Goal: Task Accomplishment & Management: Use online tool/utility

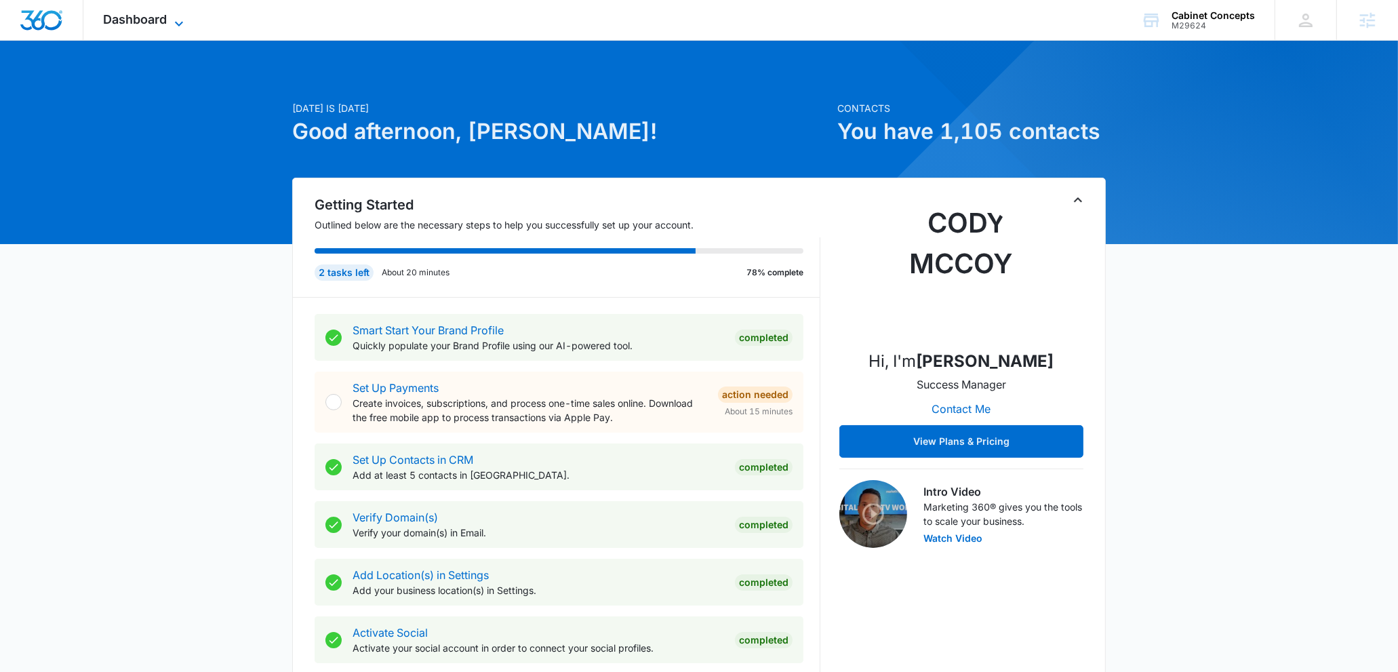
click at [178, 14] on div "Dashboard Apps Reputation Websites Forms CRM Email Social Content Ads Intellige…" at bounding box center [145, 20] width 124 height 40
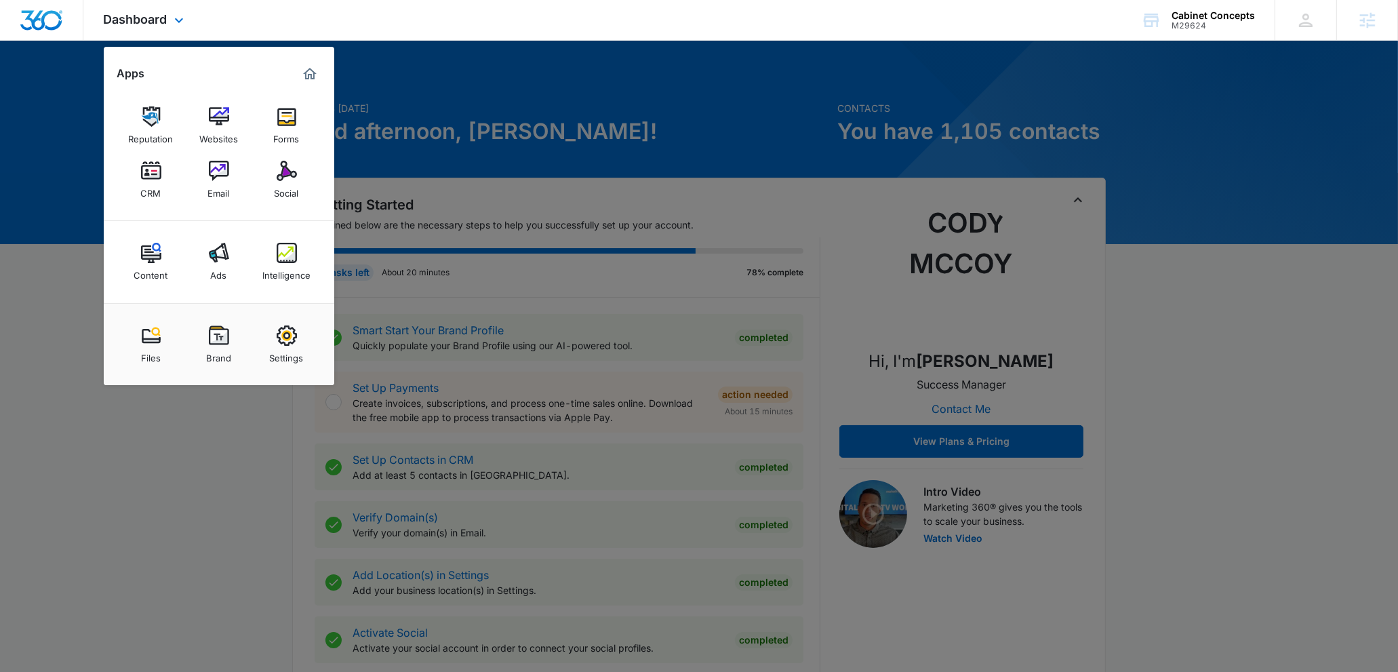
click at [257, 146] on div "Reputation Websites Forms CRM Email Social" at bounding box center [219, 153] width 231 height 136
click at [277, 165] on img at bounding box center [287, 171] width 20 height 20
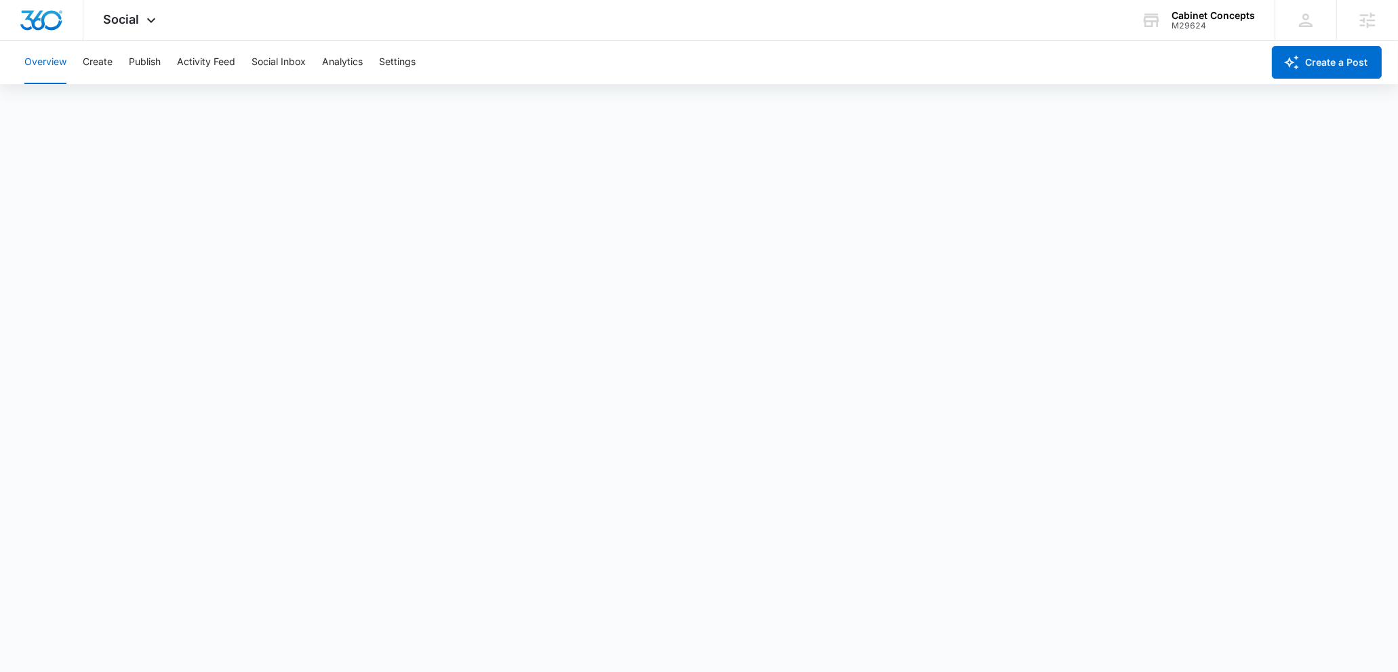
click at [118, 71] on div "Overview Create Publish Activity Feed Social Inbox Analytics Settings" at bounding box center [639, 62] width 1246 height 43
click at [109, 68] on button "Create" at bounding box center [98, 62] width 30 height 43
click at [116, 100] on button "Approvals" at bounding box center [132, 104] width 45 height 38
click at [139, 72] on button "Publish" at bounding box center [145, 62] width 32 height 43
click at [118, 102] on button "Schedules" at bounding box center [104, 104] width 46 height 38
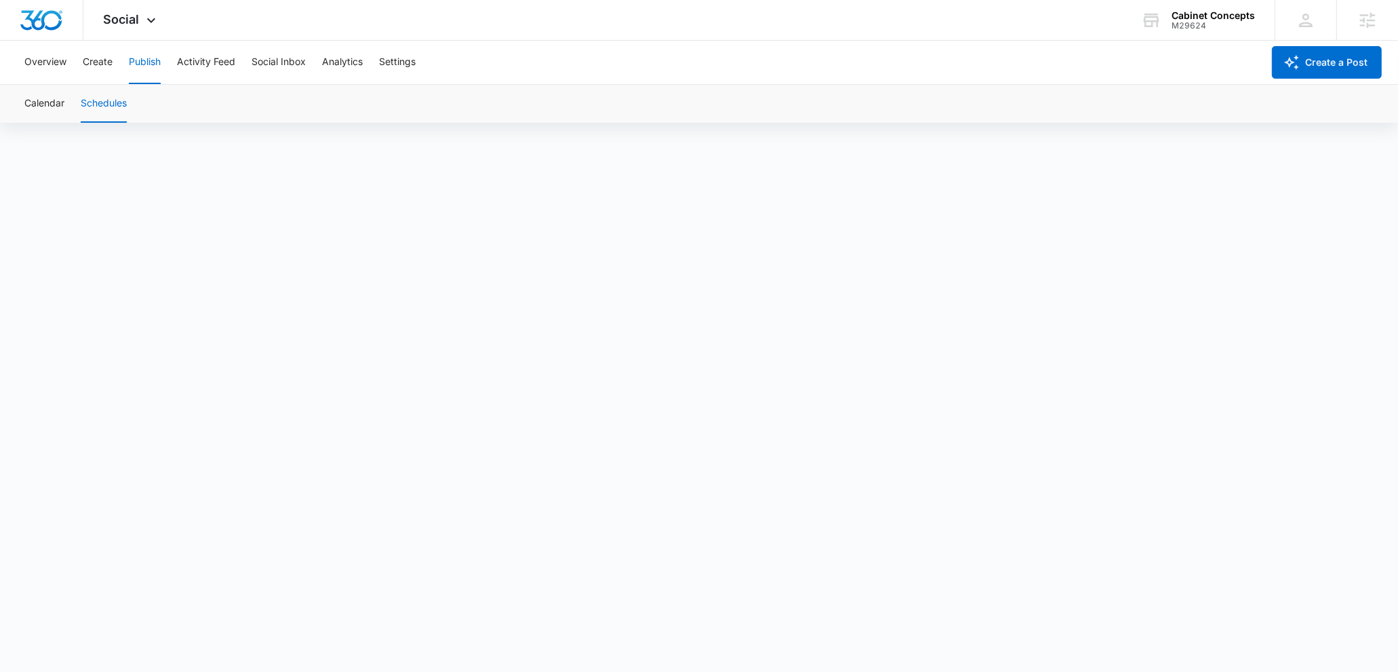
click at [66, 105] on div "Calendar Schedules" at bounding box center [699, 104] width 1366 height 38
click at [96, 73] on button "Create" at bounding box center [98, 62] width 30 height 43
click at [122, 98] on button "Approvals" at bounding box center [132, 104] width 45 height 38
click at [143, 73] on button "Publish" at bounding box center [145, 62] width 32 height 43
click at [113, 100] on button "Schedules" at bounding box center [104, 104] width 46 height 38
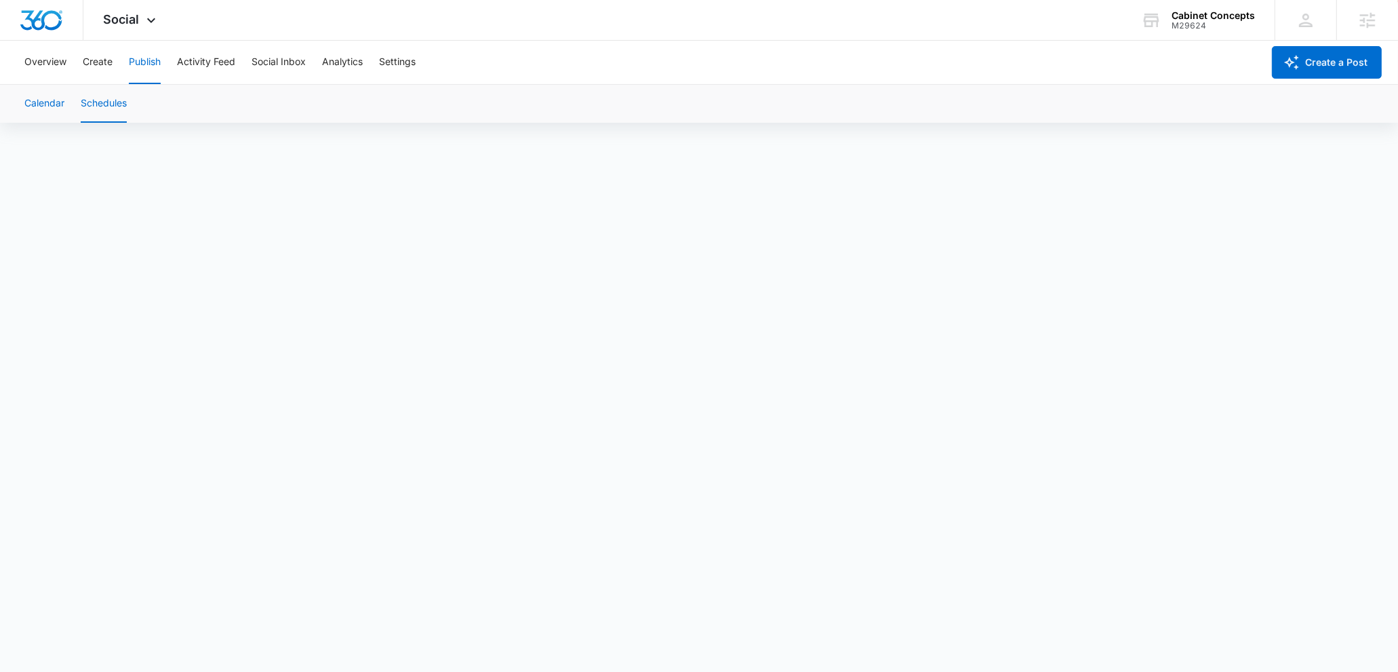
click at [54, 104] on button "Calendar" at bounding box center [44, 104] width 40 height 38
click at [90, 104] on button "Schedules" at bounding box center [104, 104] width 46 height 38
click at [24, 104] on button "Calendar" at bounding box center [44, 104] width 40 height 38
